Goal: Check status

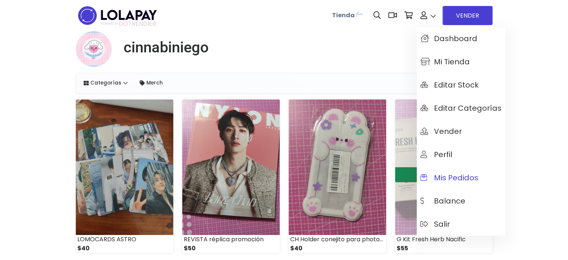
click at [442, 182] on span "Mis pedidos" at bounding box center [450, 177] width 58 height 8
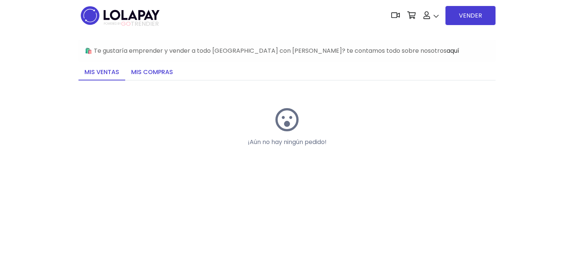
click at [144, 72] on link "Mis compras" at bounding box center [152, 73] width 54 height 16
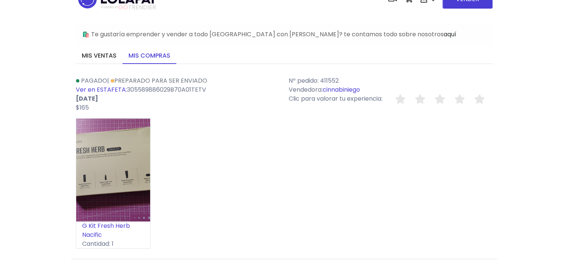
scroll to position [17, 0]
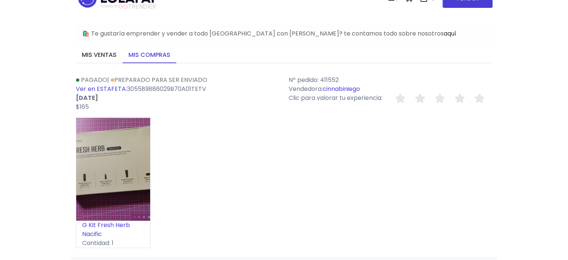
click at [149, 87] on div "Pagado | Preparado para ser enviado Ver en ESTAFETA: 305589886029B70A01TETV [DA…" at bounding box center [177, 93] width 213 height 36
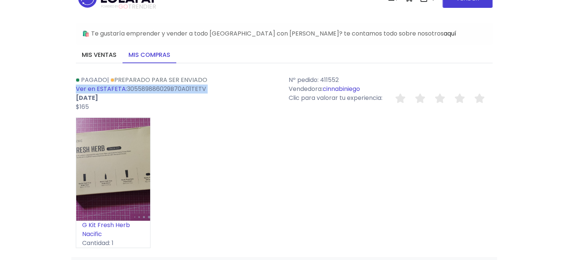
click at [149, 87] on div "Pagado | Preparado para ser enviado Ver en ESTAFETA: 305589886029B70A01TETV [DA…" at bounding box center [177, 93] width 213 height 36
